Goal: Find contact information: Find contact information

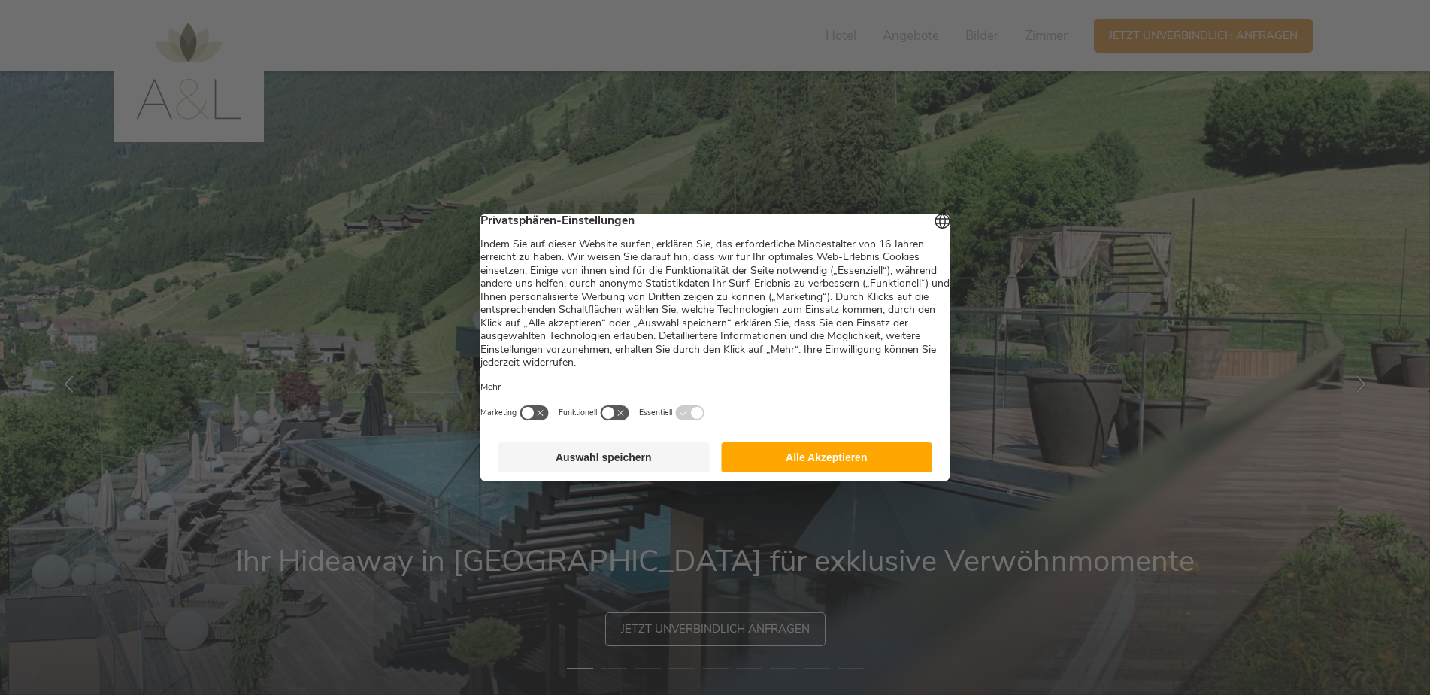
click at [875, 470] on button "Alle Akzeptieren" at bounding box center [826, 457] width 211 height 30
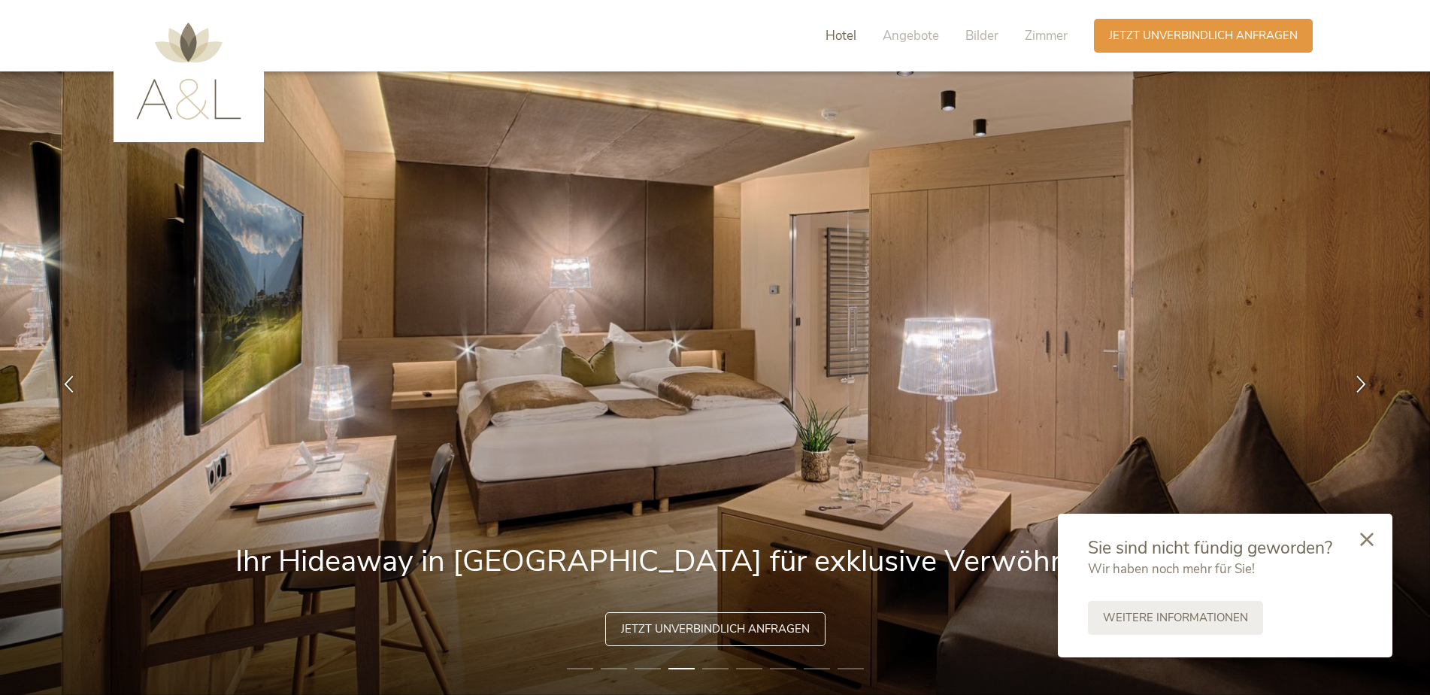
click at [834, 38] on span "Hotel" at bounding box center [840, 35] width 31 height 17
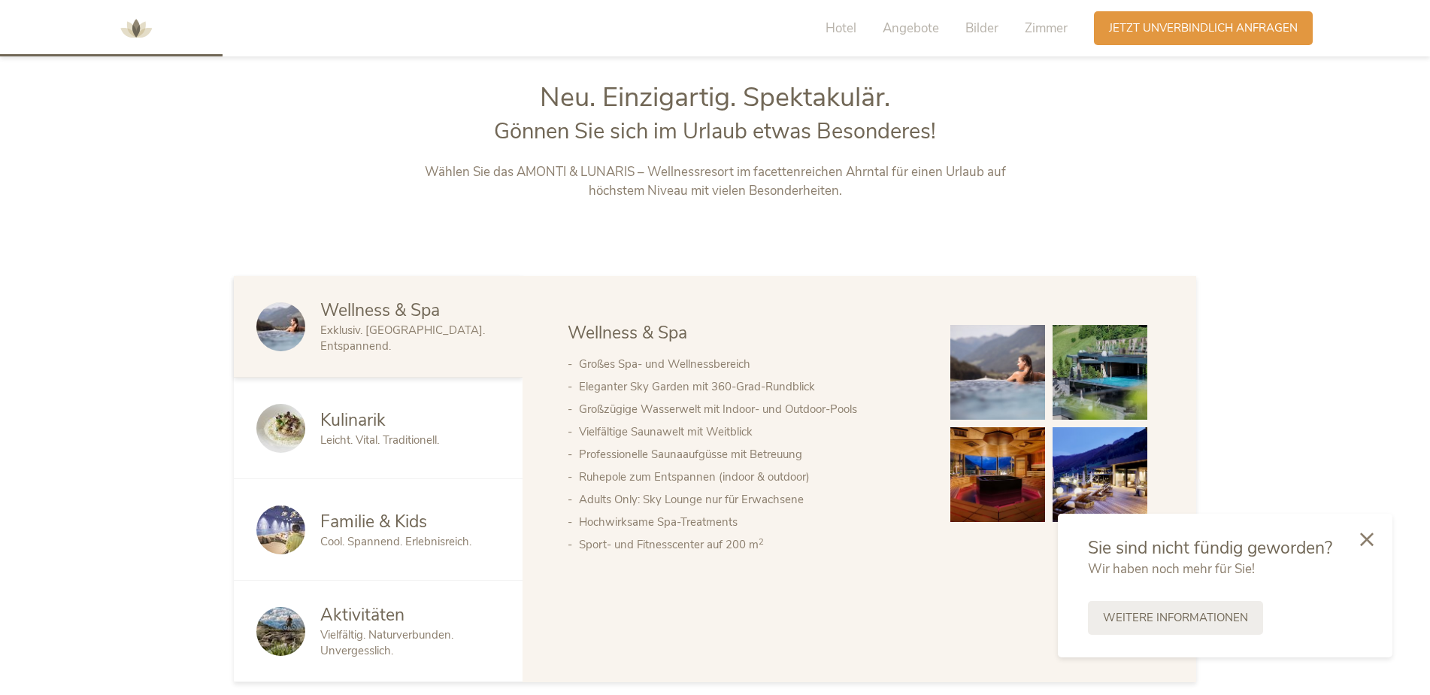
scroll to position [746, 0]
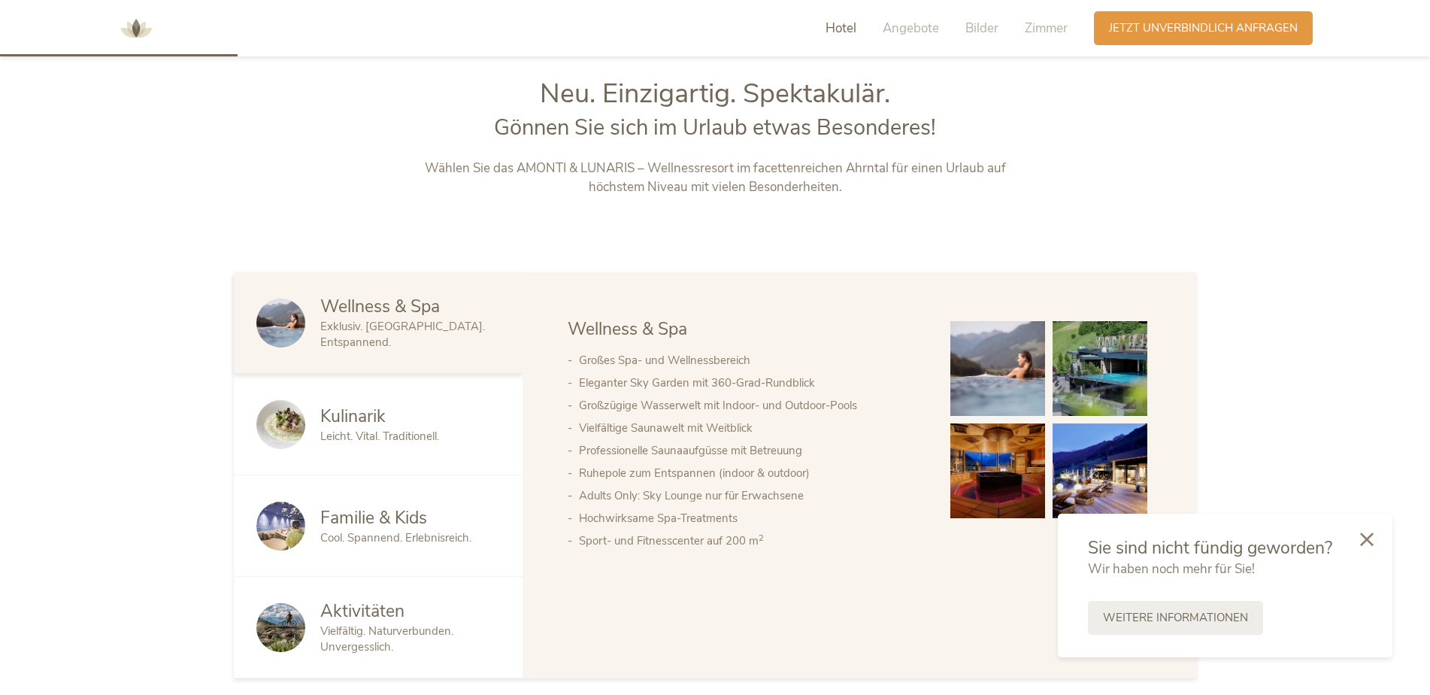
click at [302, 450] on div "Kulinarik Leicht. Vital. Traditionell." at bounding box center [378, 424] width 289 height 101
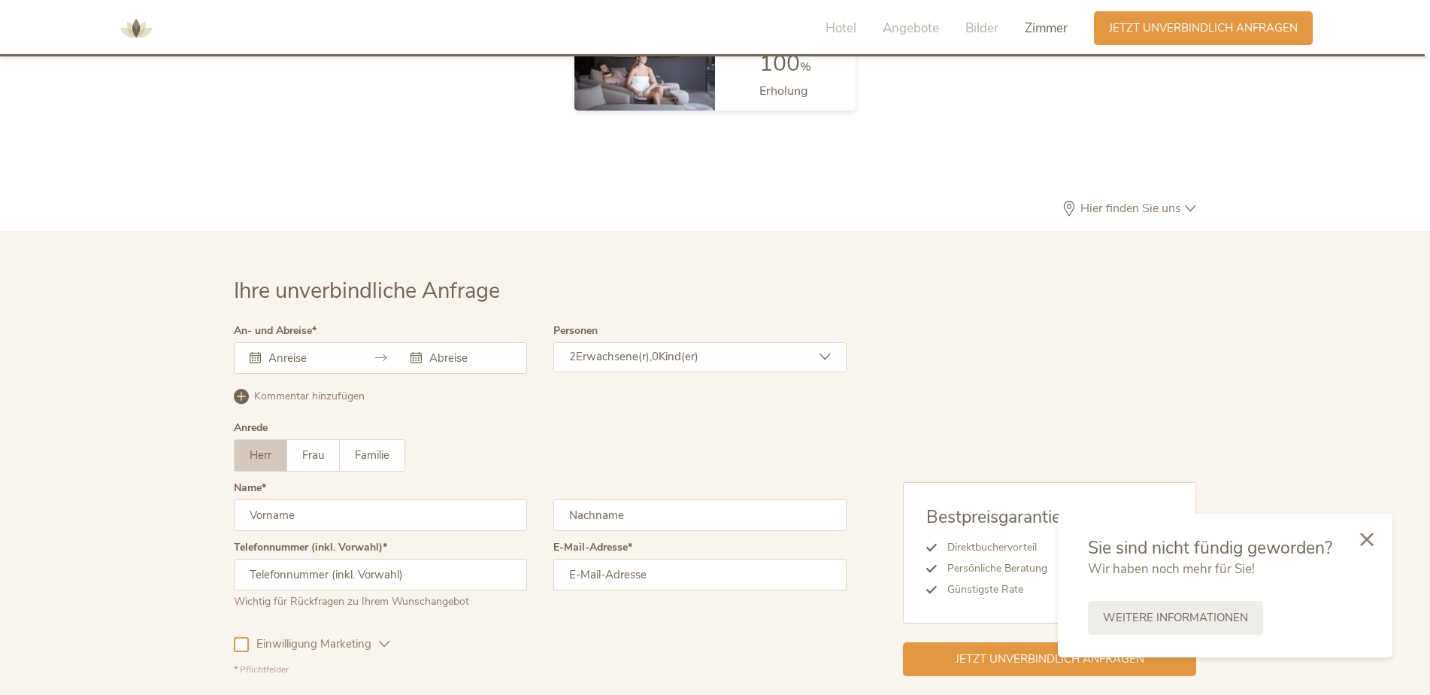
scroll to position [4499, 0]
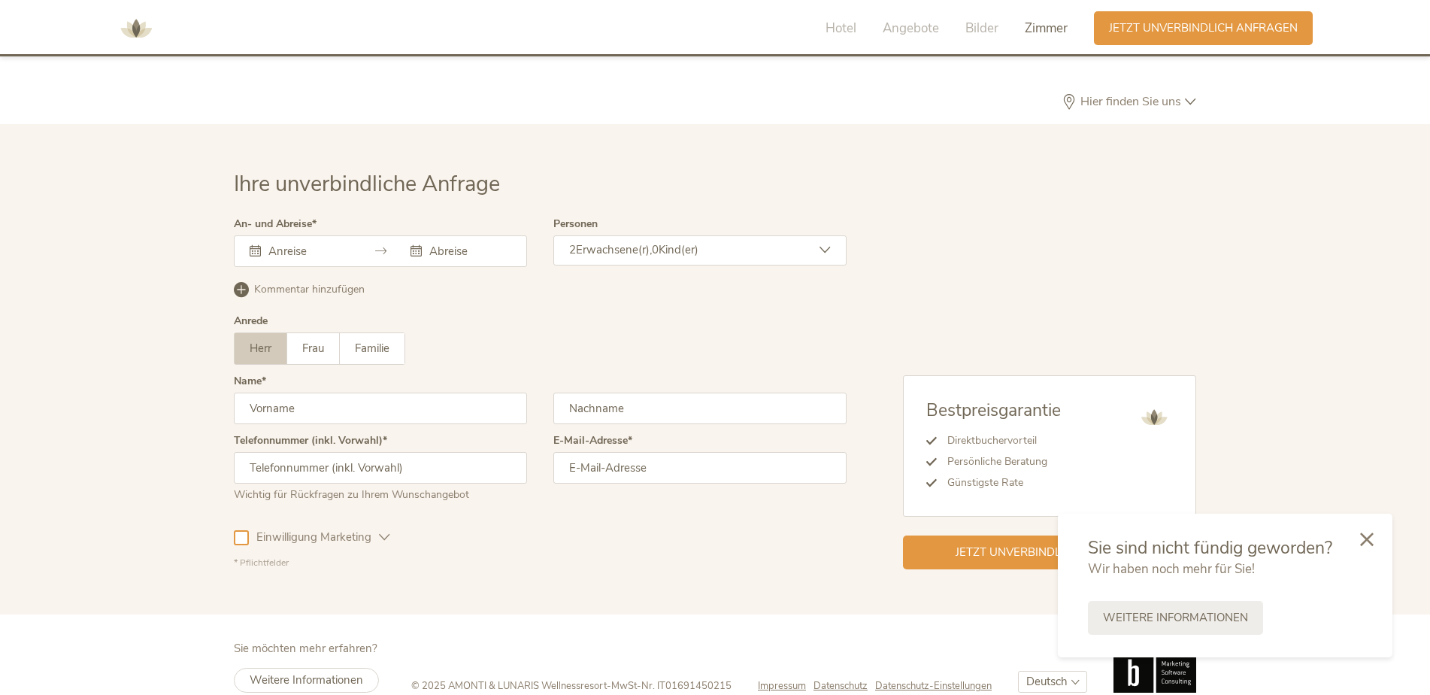
click at [770, 679] on span "Impressum" at bounding box center [782, 686] width 48 height 14
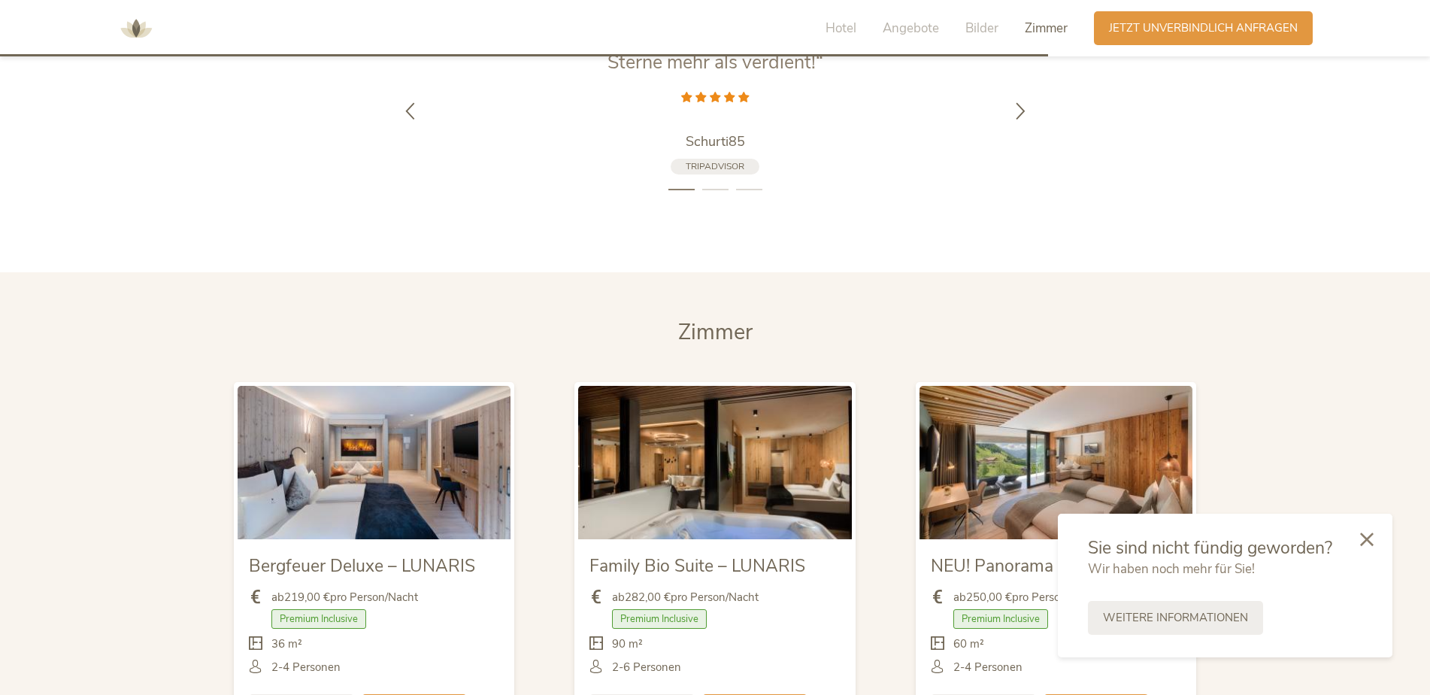
scroll to position [3522, 0]
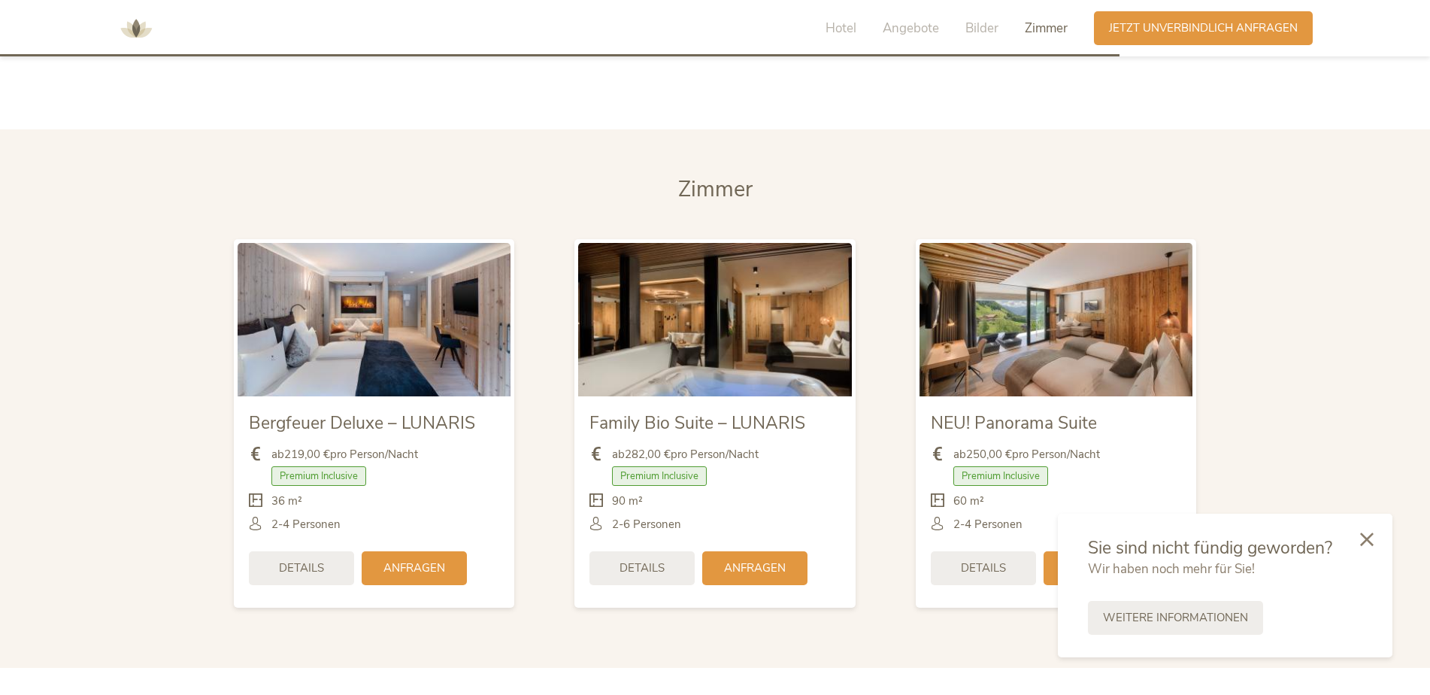
click at [1428, 53] on div "Hotel Angebote Bilder Zimmer Anfragen Jetzt unverbindlich anfragen" at bounding box center [715, 28] width 1430 height 56
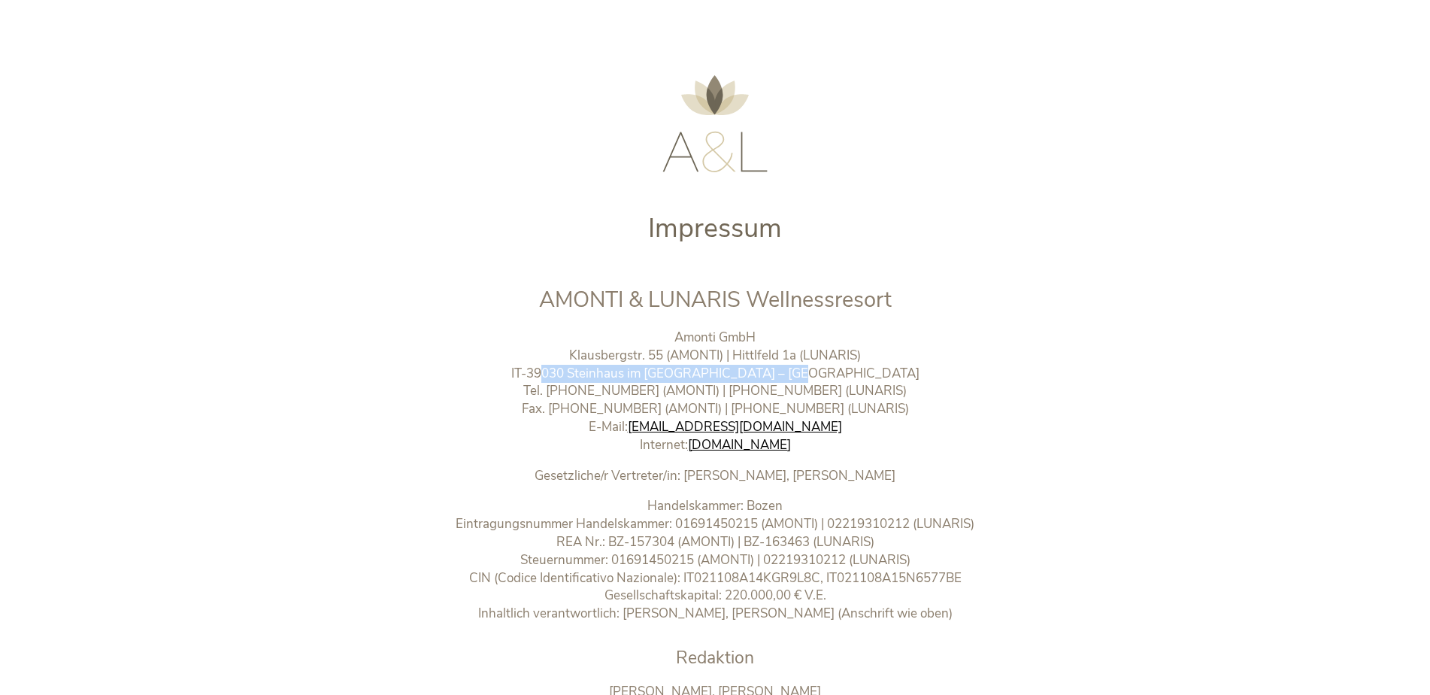
drag, startPoint x: 840, startPoint y: 374, endPoint x: 593, endPoint y: 374, distance: 247.3
click at [593, 374] on p "Amonti GmbH Klausbergstr. 55 (AMONTI) | Hittlfeld 1a (LUNARIS) IT-39030 Steinha…" at bounding box center [715, 391] width 628 height 126
copy p "IT-39030 Steinhaus im Ahrntal – Südtirol"
